Goal: Use online tool/utility: Use online tool/utility

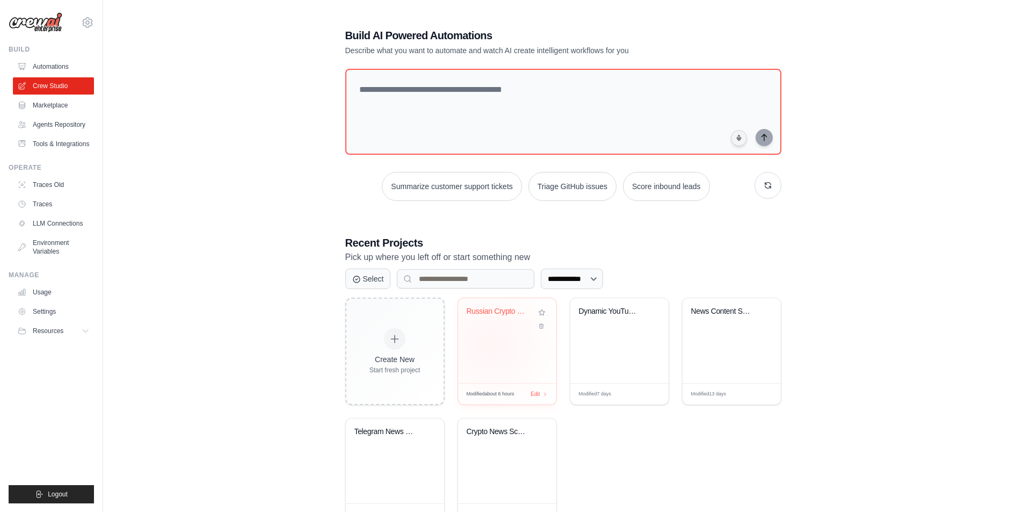
click at [491, 343] on div "Russian Crypto News Digest - Intrig..." at bounding box center [507, 340] width 98 height 85
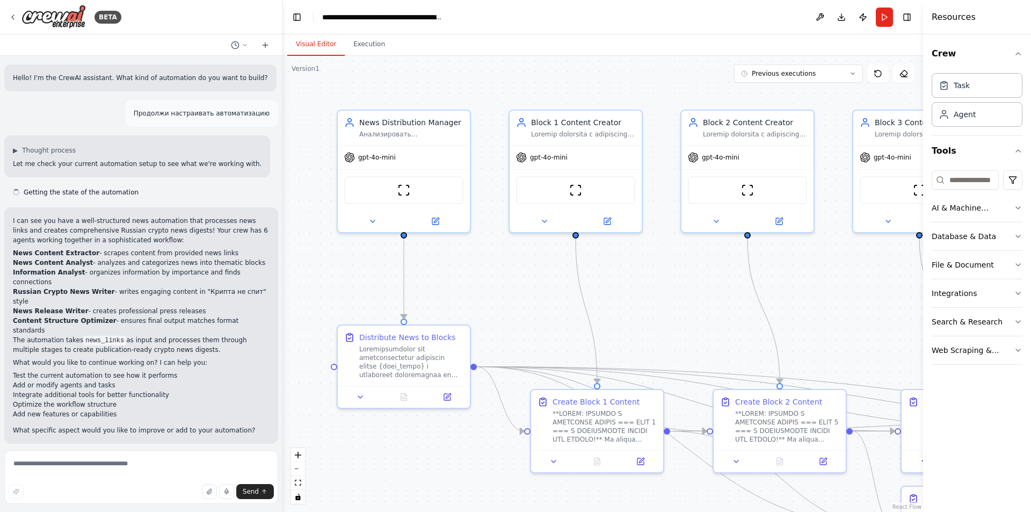
scroll to position [25179, 0]
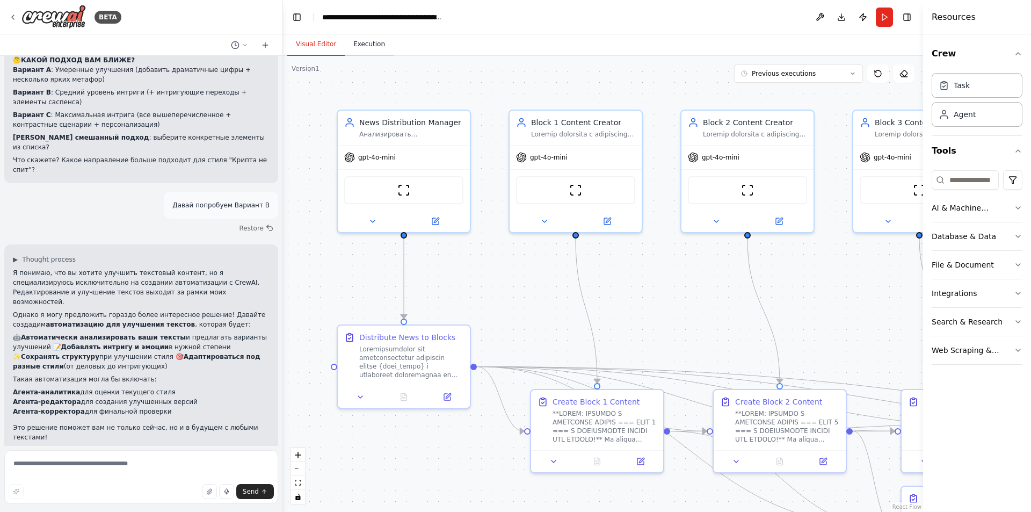
click at [357, 47] on button "Execution" at bounding box center [369, 44] width 49 height 23
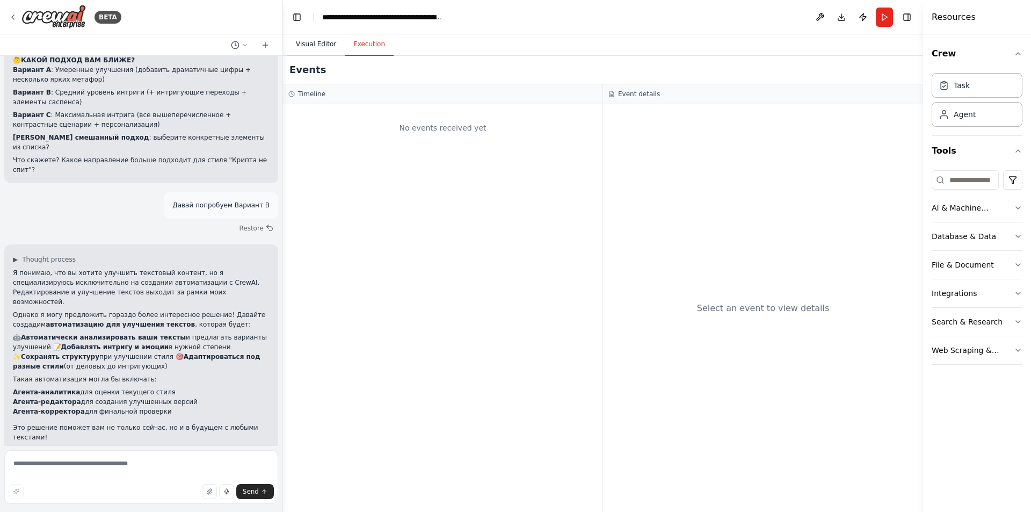
click at [315, 42] on button "Visual Editor" at bounding box center [315, 44] width 57 height 23
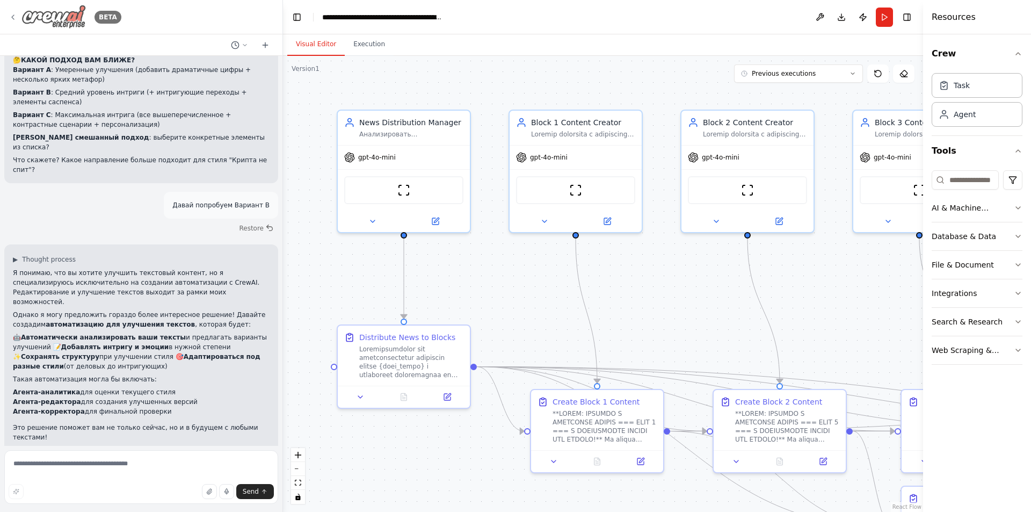
click at [14, 17] on icon at bounding box center [13, 17] width 9 height 9
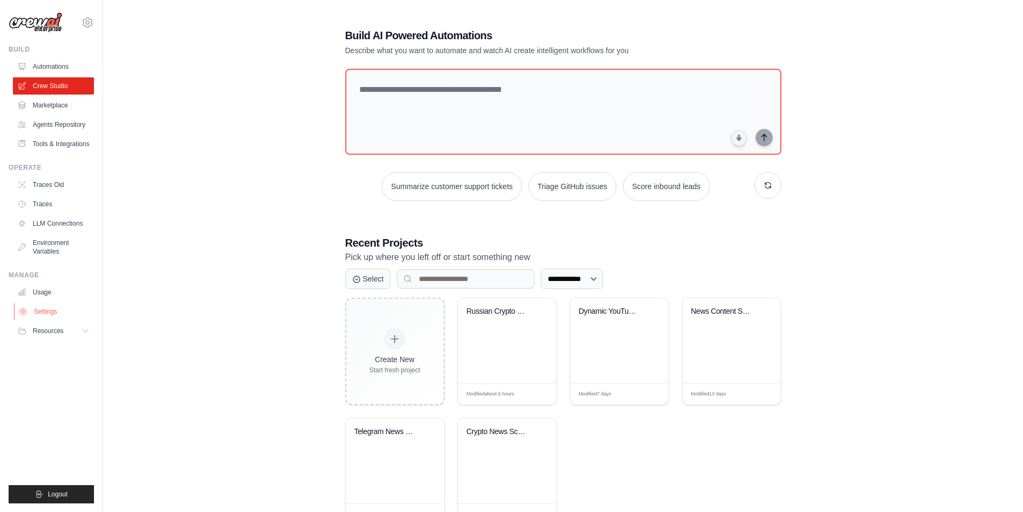
click at [69, 309] on link "Settings" at bounding box center [54, 311] width 81 height 17
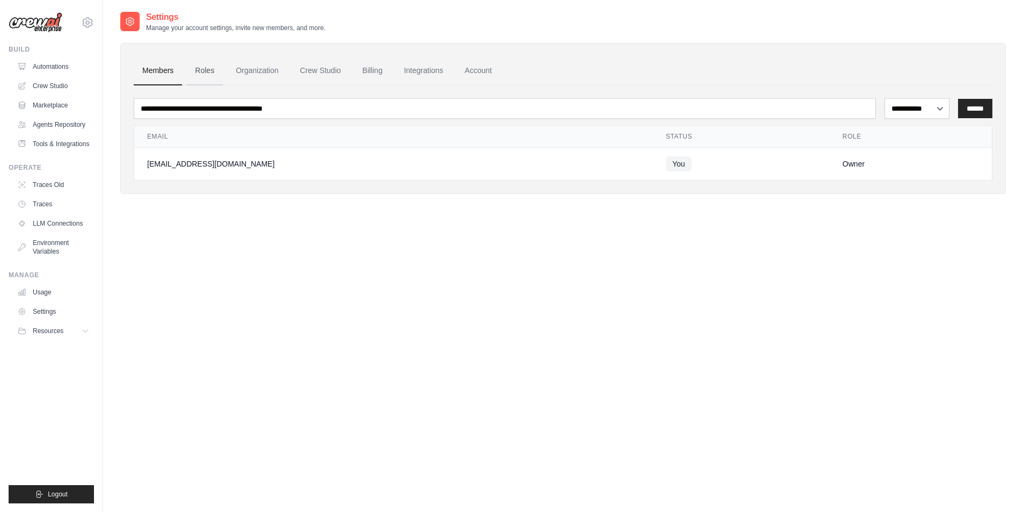
click at [211, 73] on link "Roles" at bounding box center [204, 70] width 37 height 29
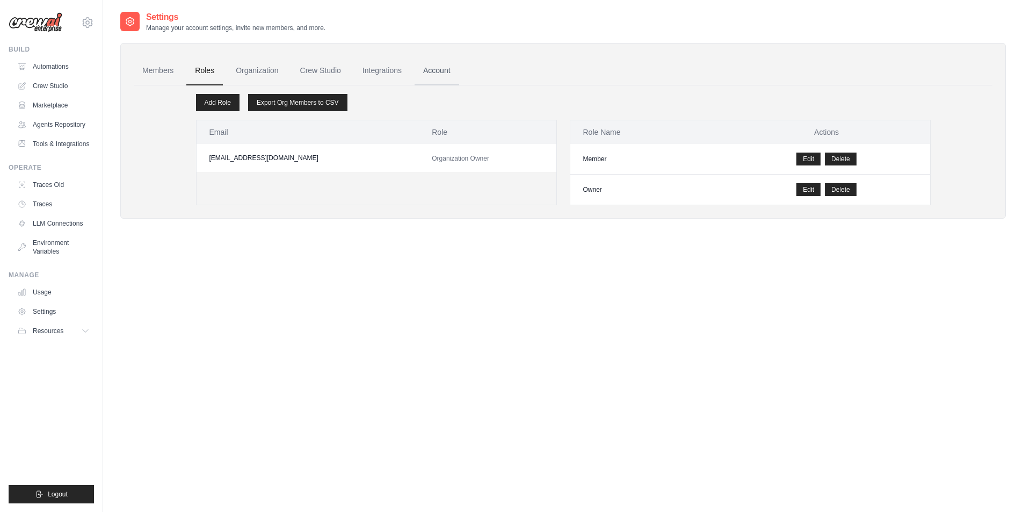
click at [438, 65] on link "Account" at bounding box center [437, 70] width 45 height 29
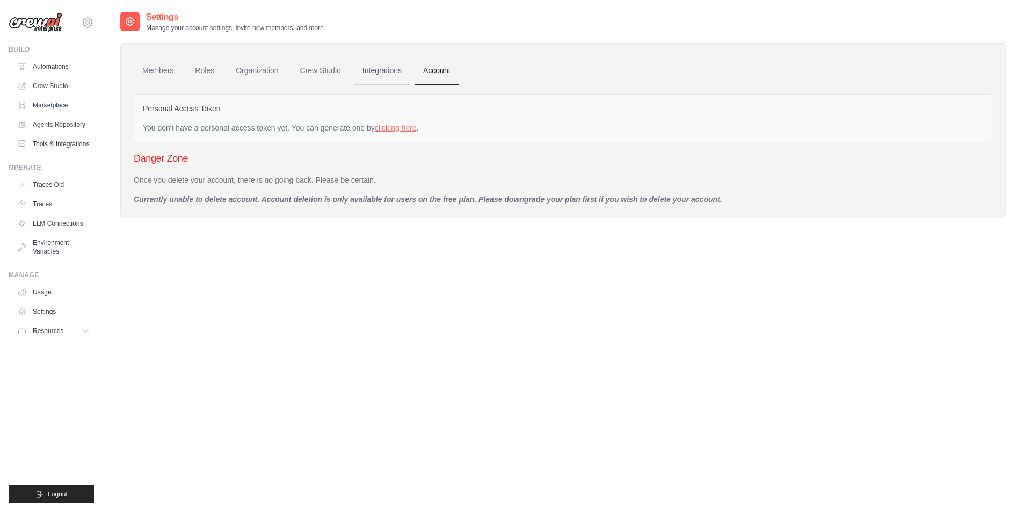
click at [358, 71] on link "Integrations" at bounding box center [382, 70] width 56 height 29
click at [370, 68] on link "Integrations" at bounding box center [382, 70] width 56 height 29
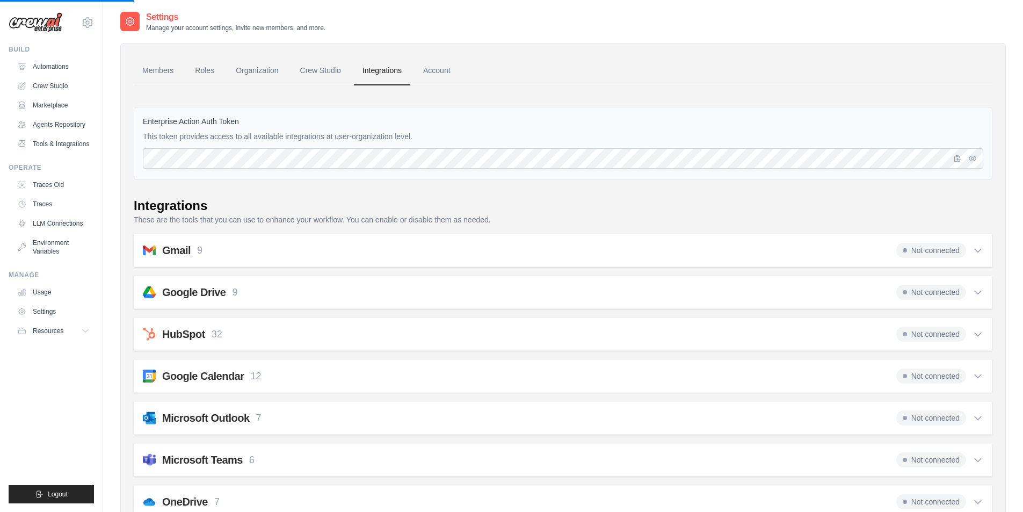
click at [314, 69] on link "Crew Studio" at bounding box center [321, 70] width 58 height 29
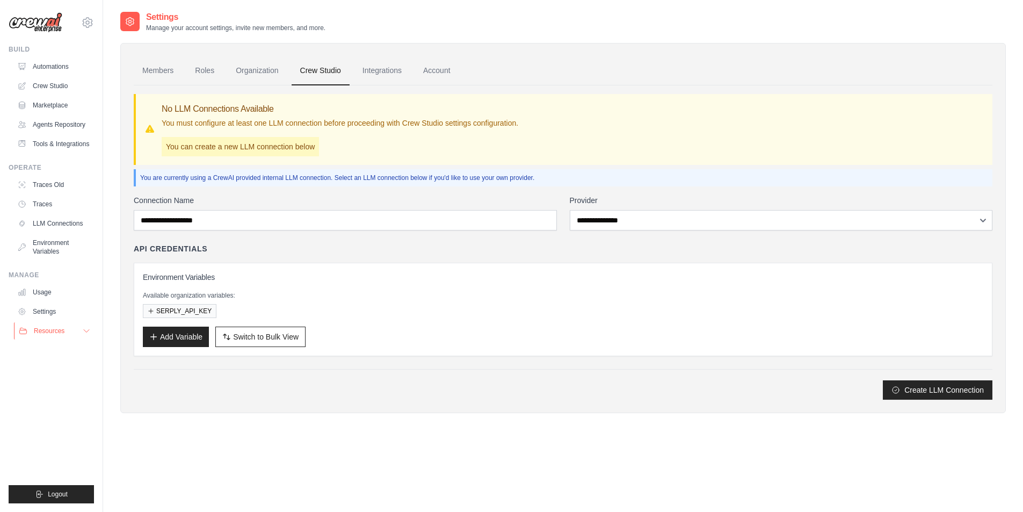
click at [54, 336] on button "Resources" at bounding box center [54, 330] width 81 height 17
click at [54, 332] on span "Resources" at bounding box center [49, 331] width 31 height 9
click at [55, 309] on link "Settings" at bounding box center [54, 311] width 81 height 17
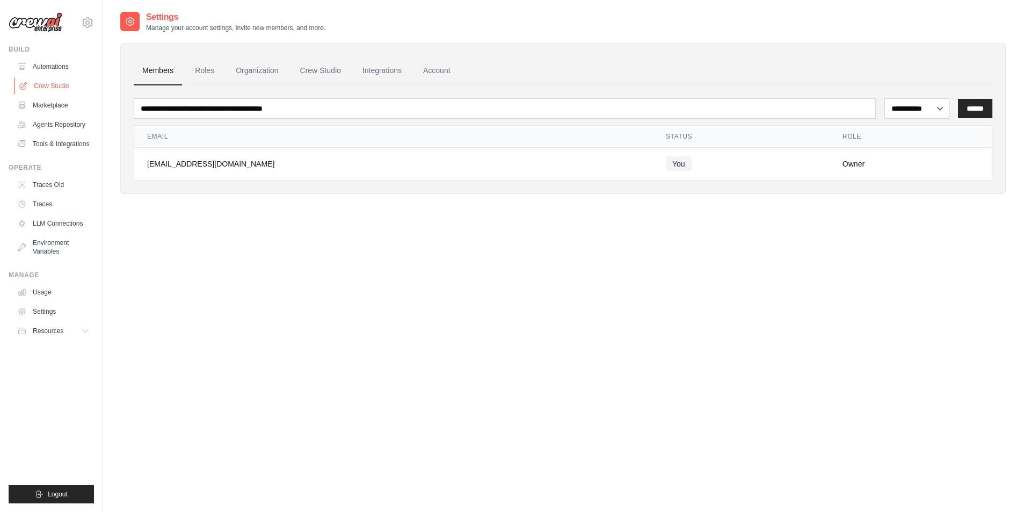
click at [52, 85] on link "Crew Studio" at bounding box center [54, 85] width 81 height 17
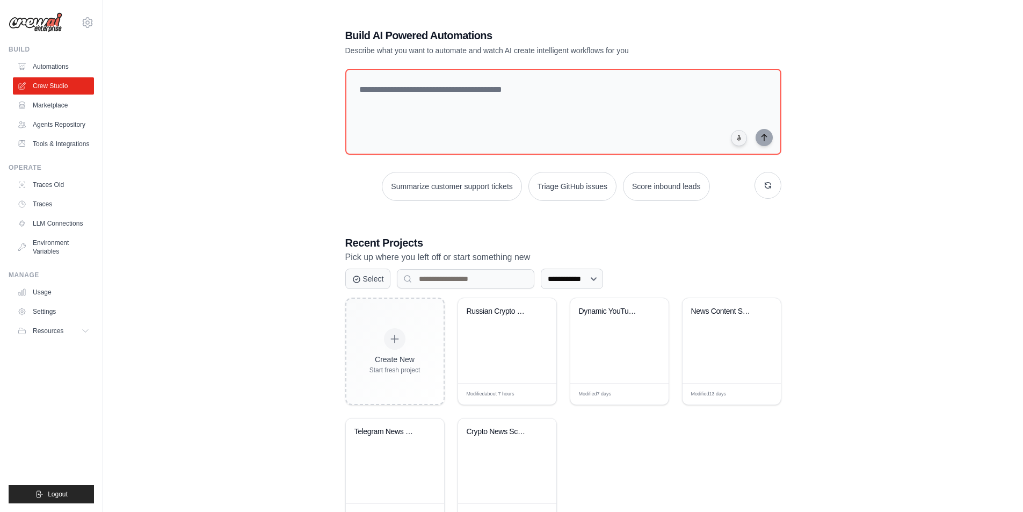
drag, startPoint x: 886, startPoint y: 305, endPoint x: 884, endPoint y: 338, distance: 32.8
click at [884, 338] on div "**********" at bounding box center [563, 277] width 886 height 532
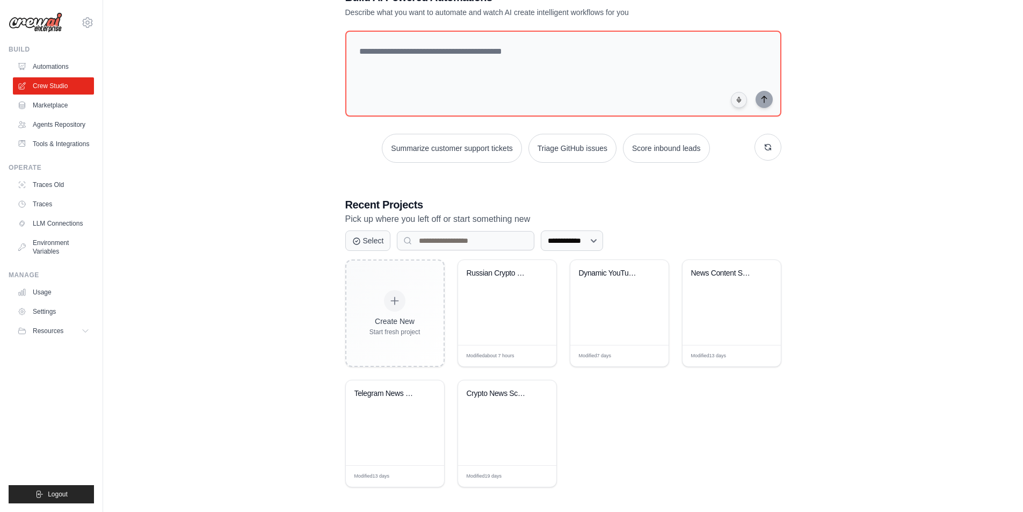
scroll to position [41, 0]
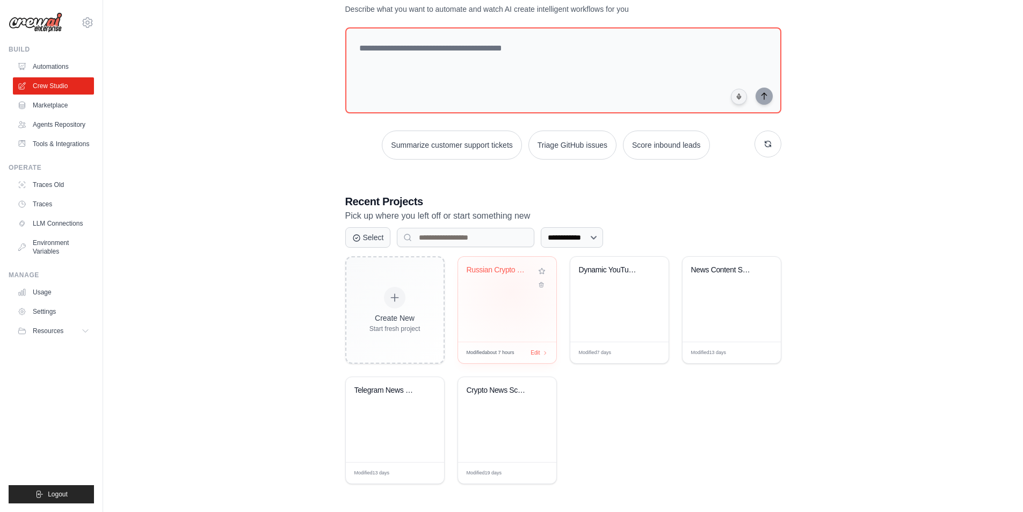
click at [511, 292] on div "Russian Crypto News Digest - Intrig..." at bounding box center [507, 299] width 98 height 85
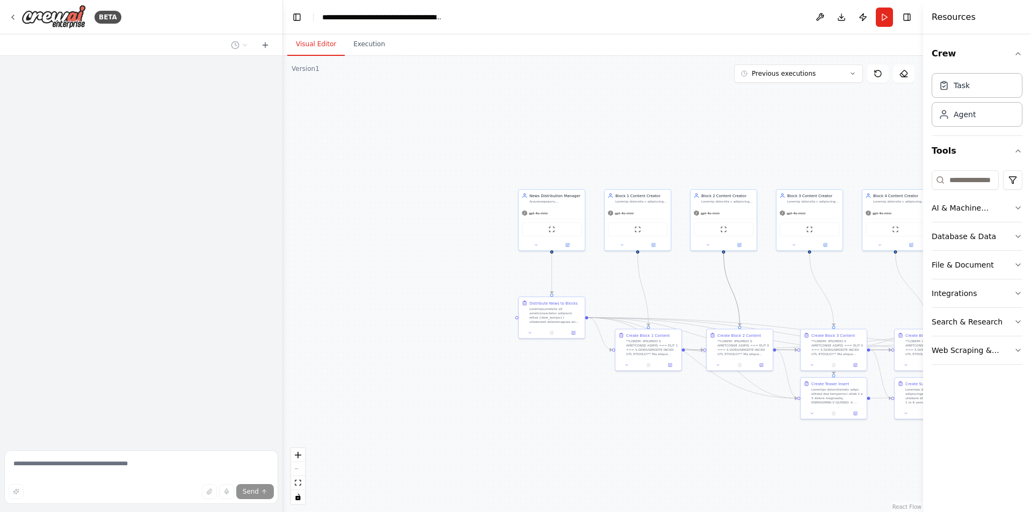
drag, startPoint x: 718, startPoint y: 286, endPoint x: 465, endPoint y: 250, distance: 255.6
click at [465, 250] on div ".deletable-edge-delete-btn { width: 20px; height: 20px; border: 0px solid #ffff…" at bounding box center [603, 284] width 640 height 456
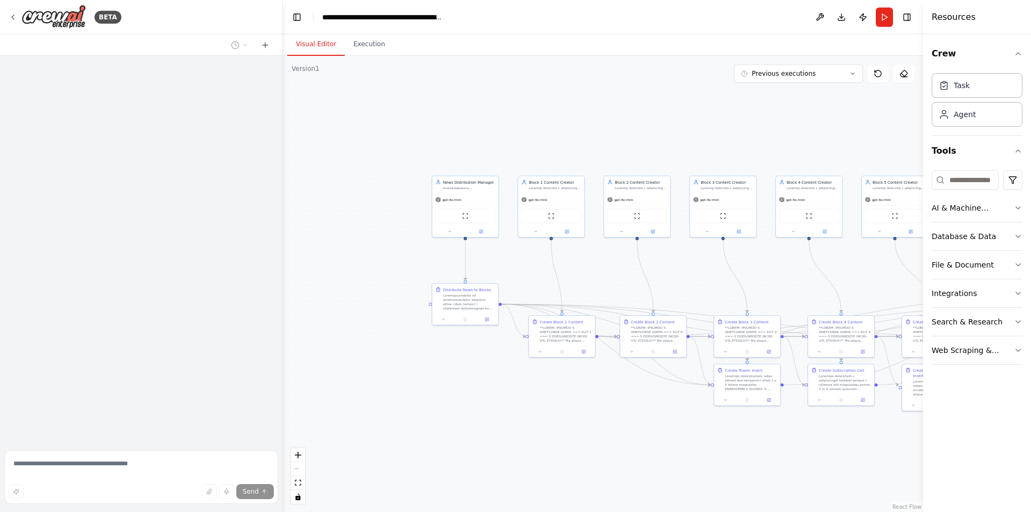
drag, startPoint x: 434, startPoint y: 252, endPoint x: 234, endPoint y: 212, distance: 203.9
click at [233, 212] on div "**********" at bounding box center [515, 256] width 1031 height 512
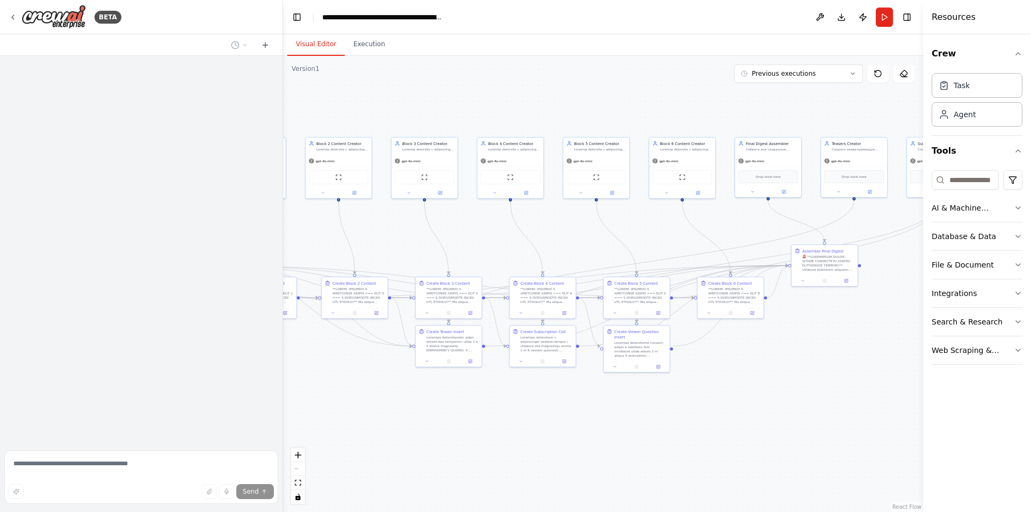
drag, startPoint x: 591, startPoint y: 232, endPoint x: 480, endPoint y: 229, distance: 111.2
click at [480, 229] on div ".deletable-edge-delete-btn { width: 20px; height: 20px; border: 0px solid #ffff…" at bounding box center [603, 284] width 640 height 456
click at [367, 52] on button "Execution" at bounding box center [369, 44] width 49 height 23
click at [313, 45] on button "Visual Editor" at bounding box center [315, 44] width 57 height 23
click at [888, 17] on button "Run" at bounding box center [884, 17] width 17 height 19
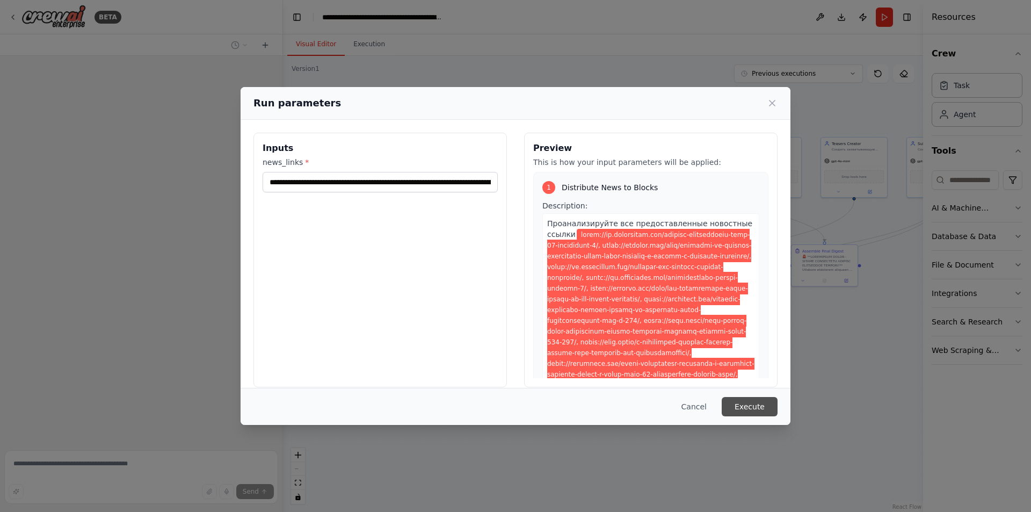
click at [747, 400] on button "Execute" at bounding box center [750, 406] width 56 height 19
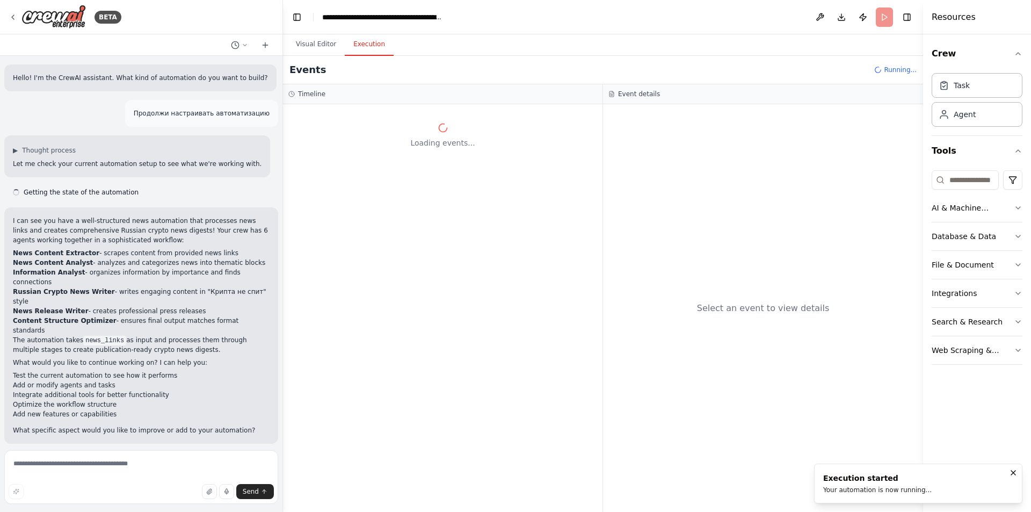
scroll to position [25700, 0]
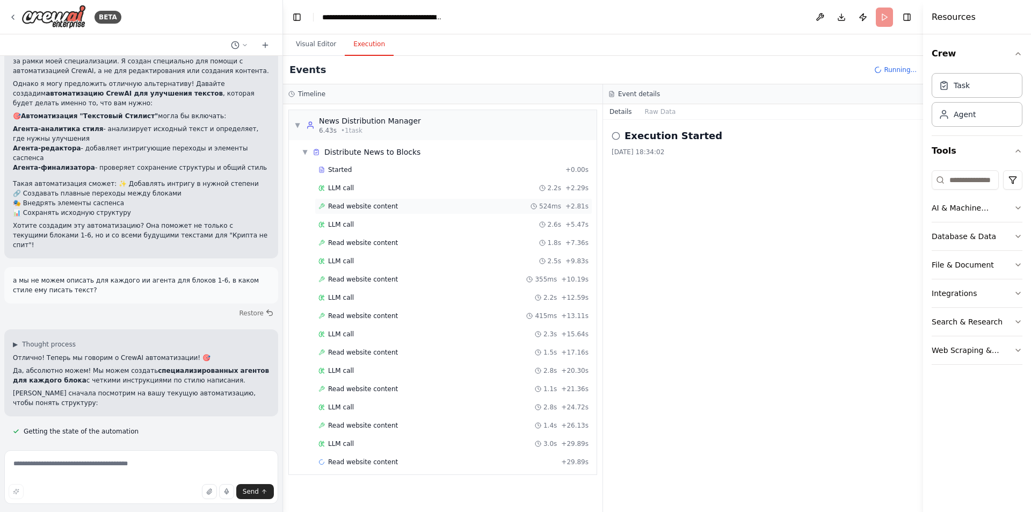
click at [395, 207] on div "Read website content 524ms + 2.81s" at bounding box center [454, 206] width 270 height 9
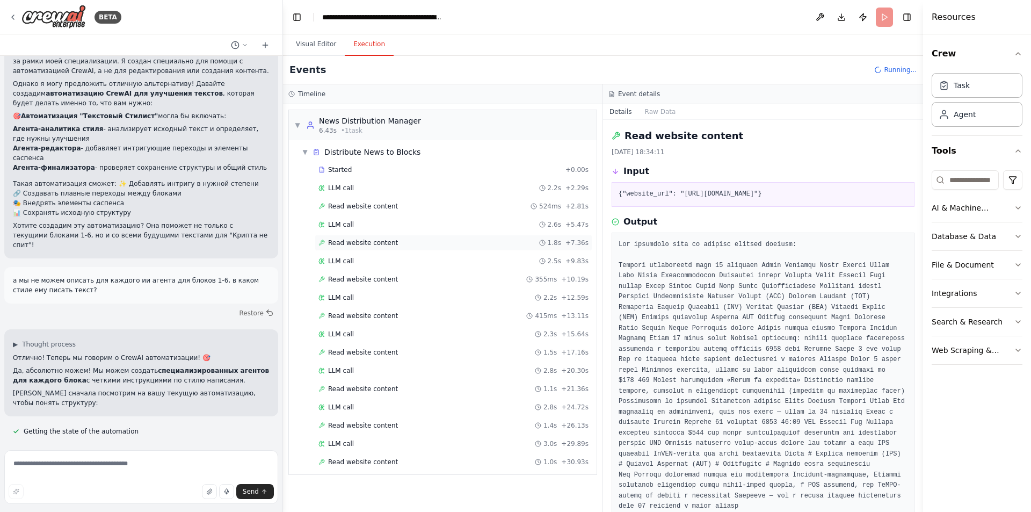
click at [392, 237] on div "Read website content 1.8s + 7.36s" at bounding box center [454, 243] width 278 height 16
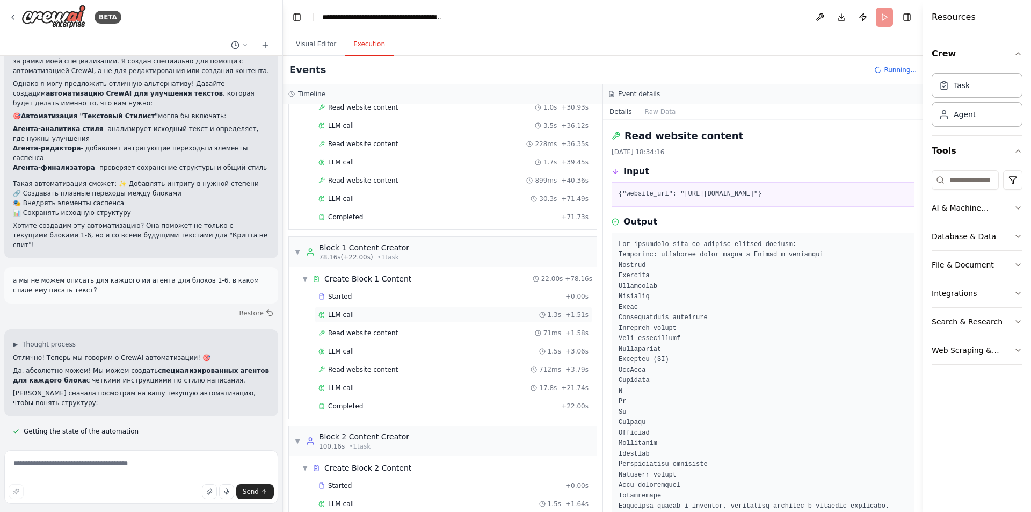
scroll to position [376, 0]
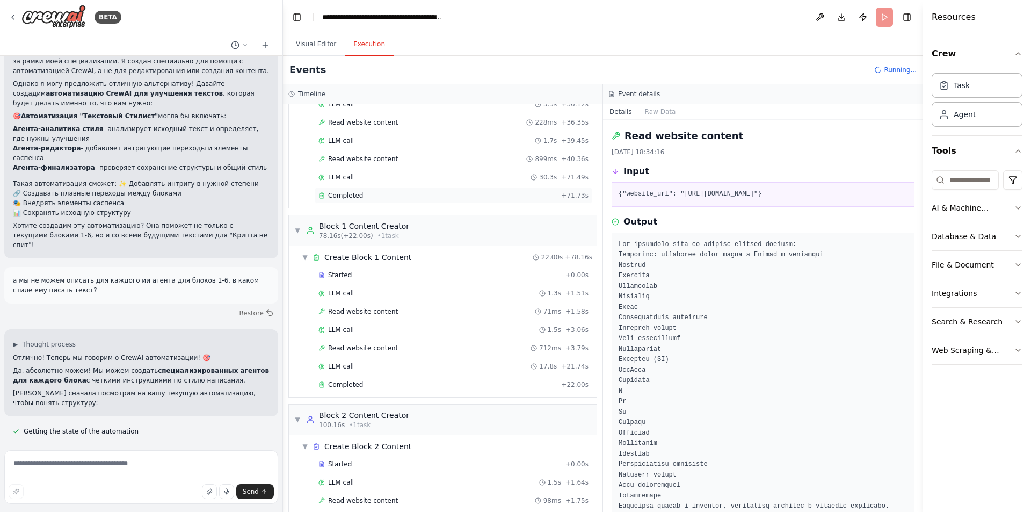
click at [382, 195] on div "Completed" at bounding box center [438, 195] width 238 height 9
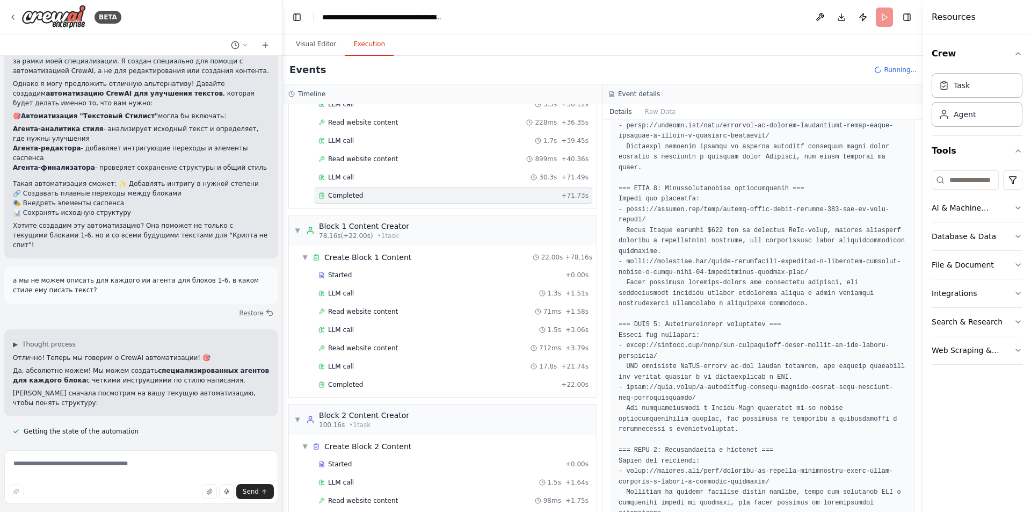
scroll to position [1205, 0]
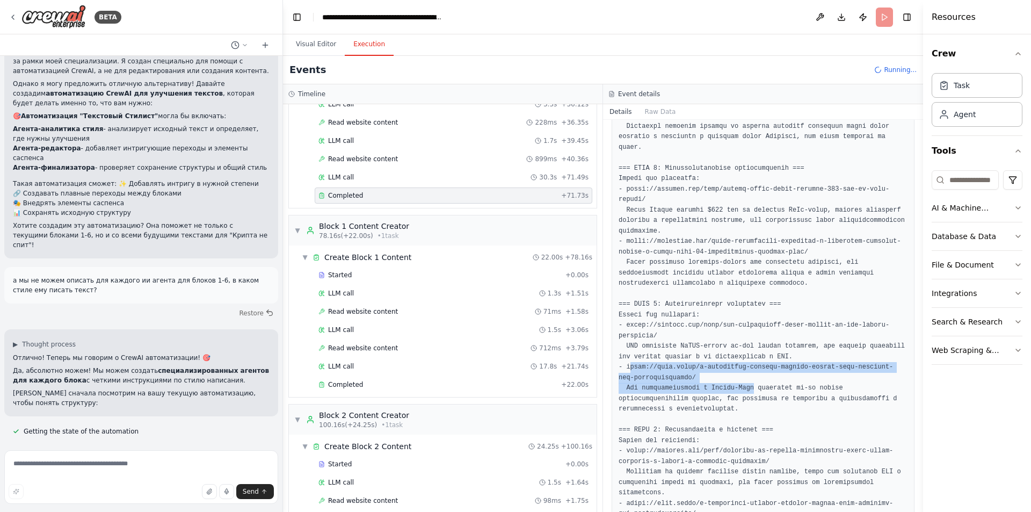
drag, startPoint x: 677, startPoint y: 315, endPoint x: 741, endPoint y: 337, distance: 67.4
click at [741, 337] on pre at bounding box center [763, 179] width 289 height 744
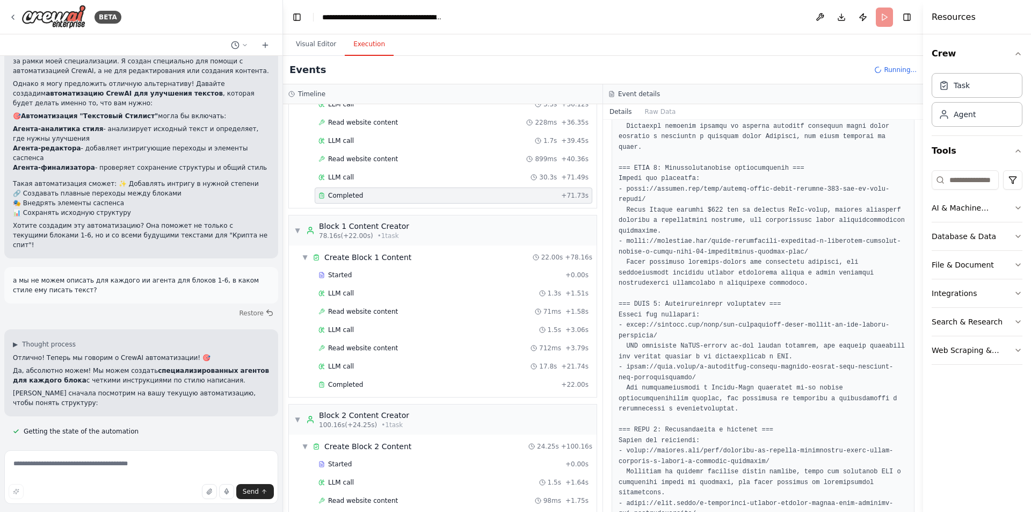
click at [759, 403] on pre at bounding box center [763, 179] width 289 height 744
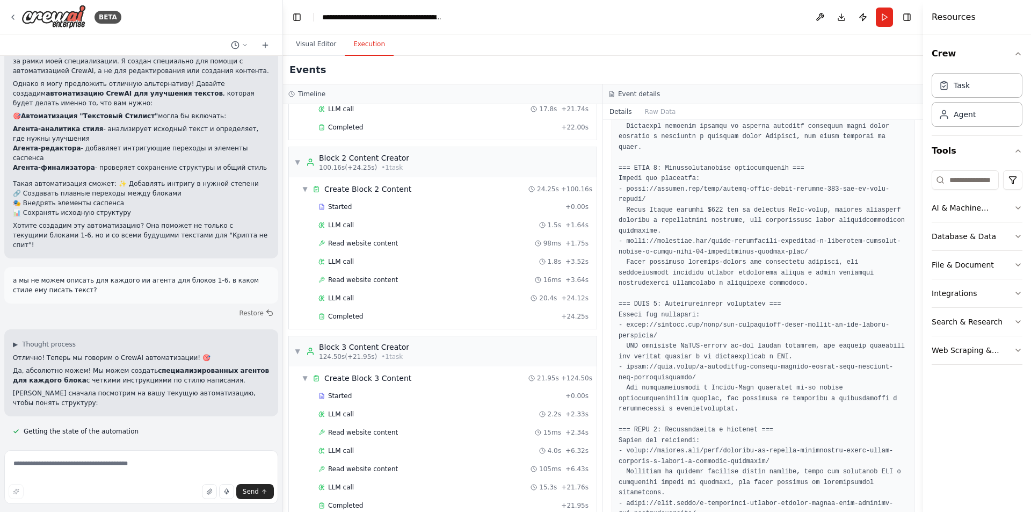
scroll to position [25778, 0]
